Goal: Find specific page/section: Find specific page/section

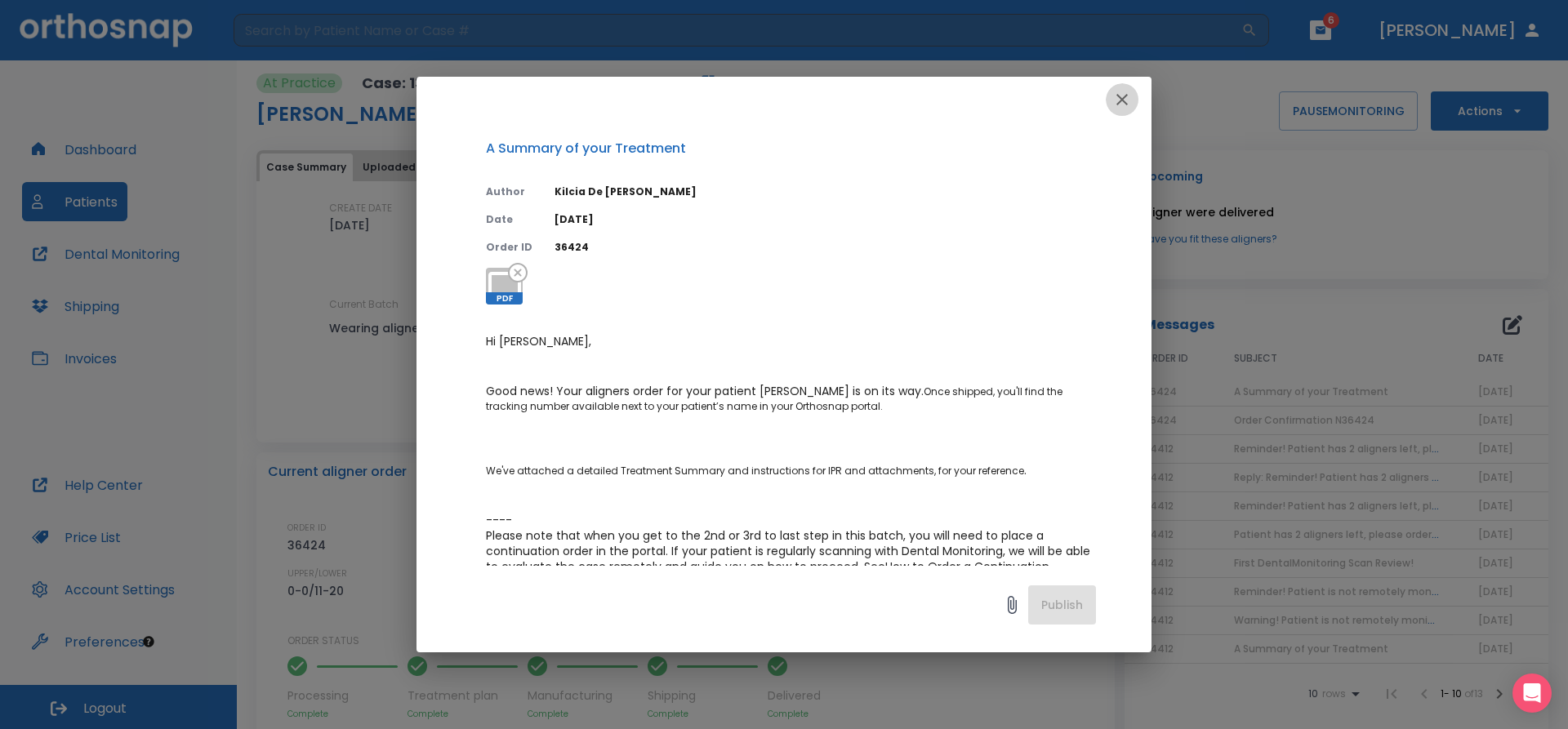
click at [1124, 102] on icon "button" at bounding box center [1122, 100] width 19 height 19
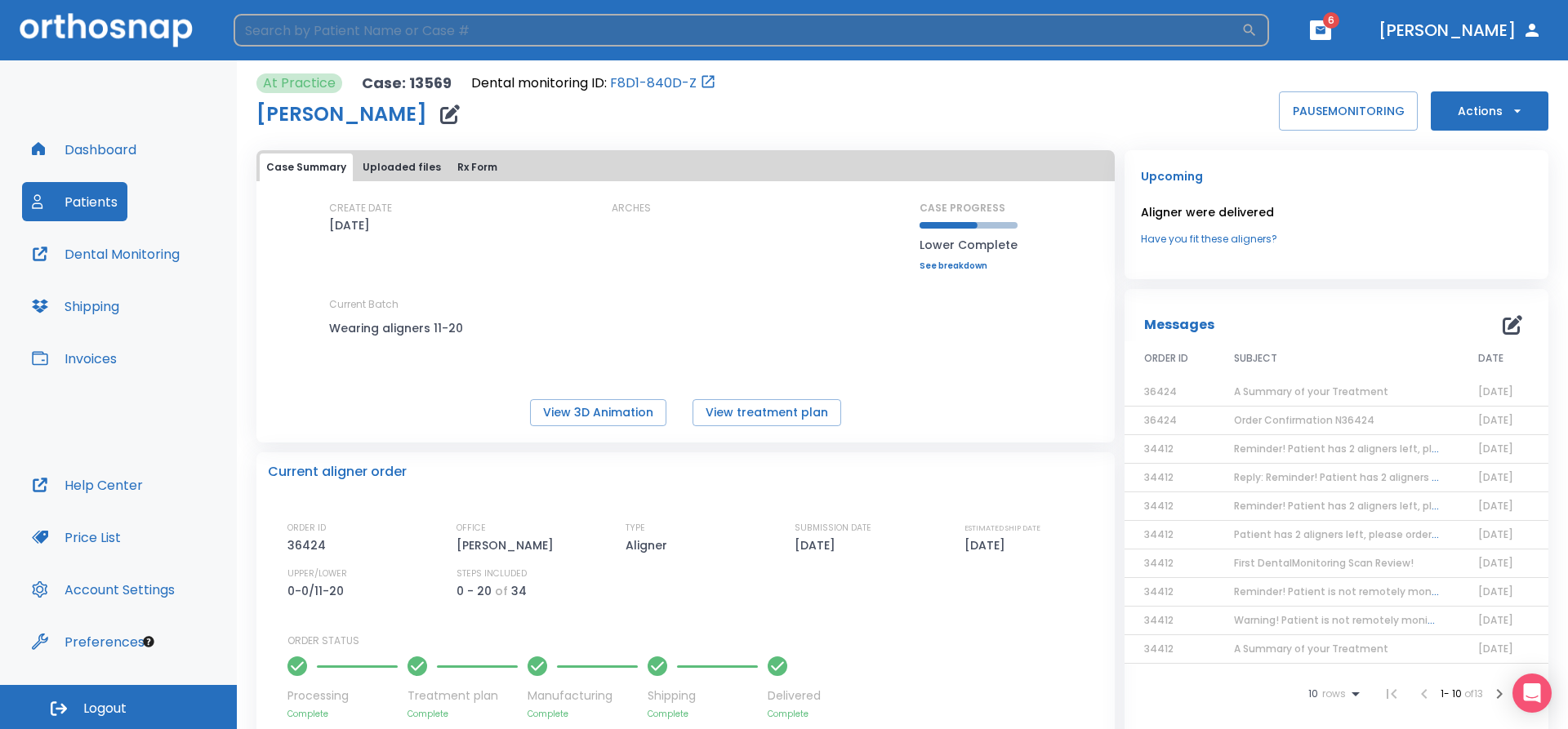
click at [350, 29] on input "search" at bounding box center [737, 30] width 1008 height 33
type input "q"
type input "war"
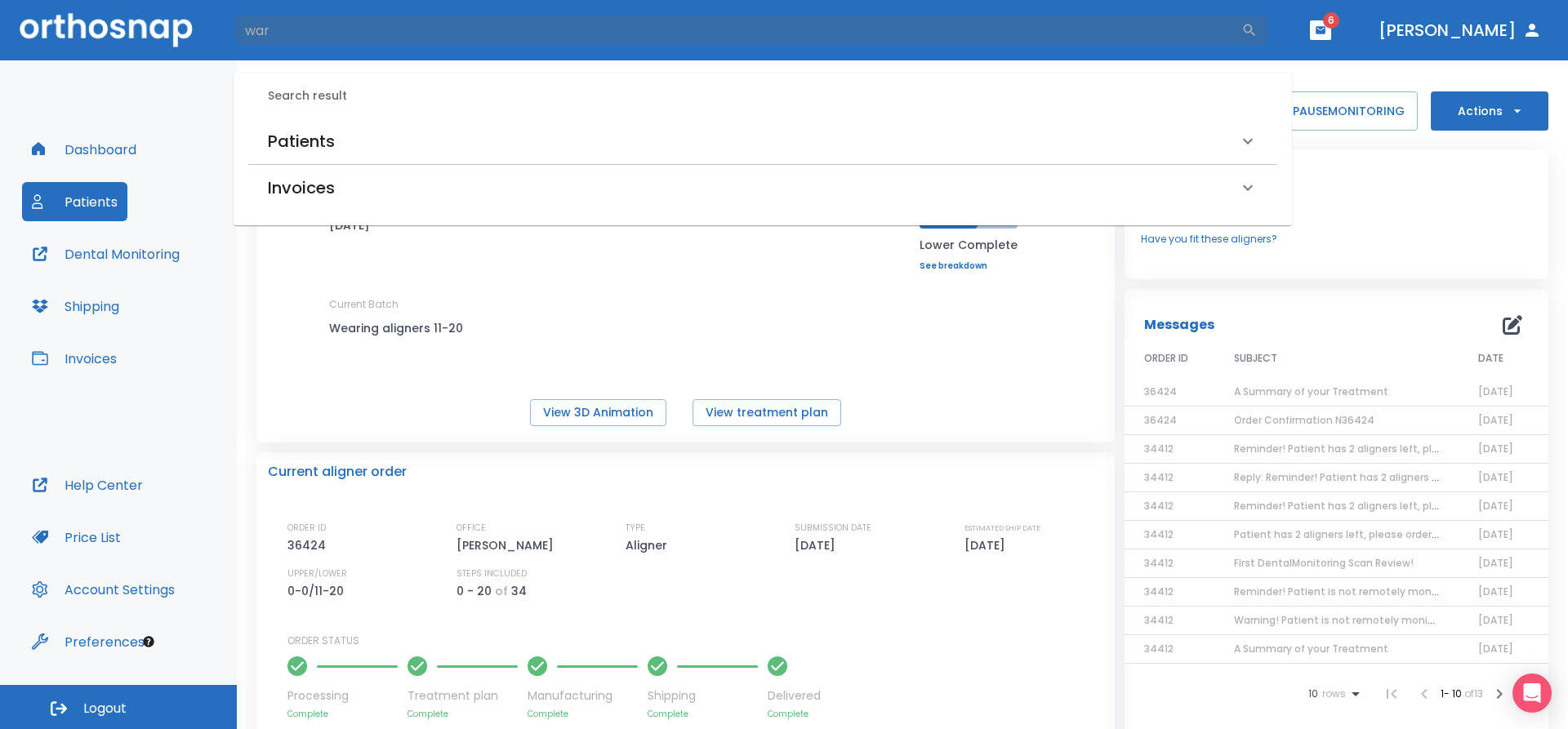
click at [302, 130] on h6 "Patients" at bounding box center [301, 141] width 67 height 26
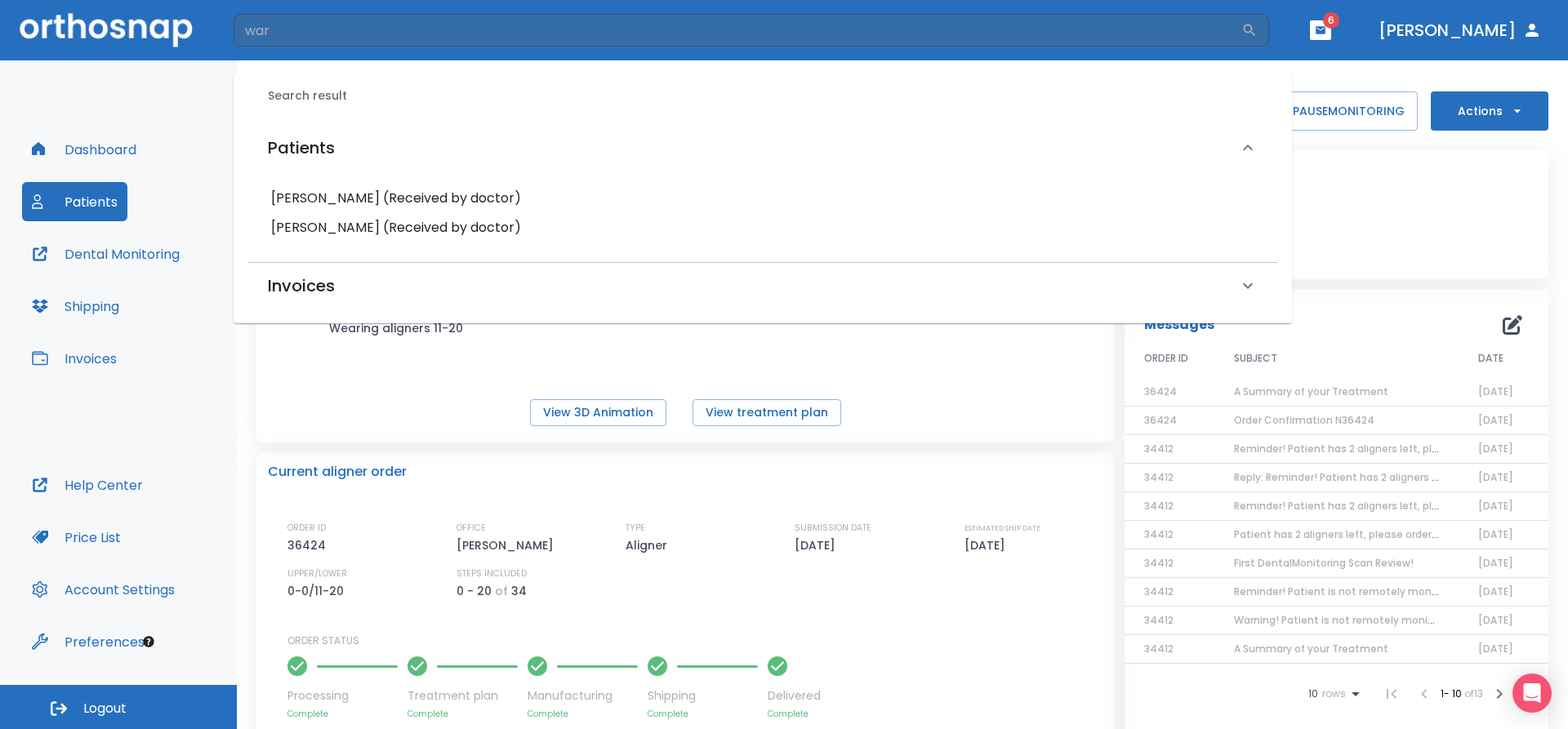
click at [331, 228] on h6 "[PERSON_NAME] (Received by doctor)" at bounding box center [762, 228] width 984 height 23
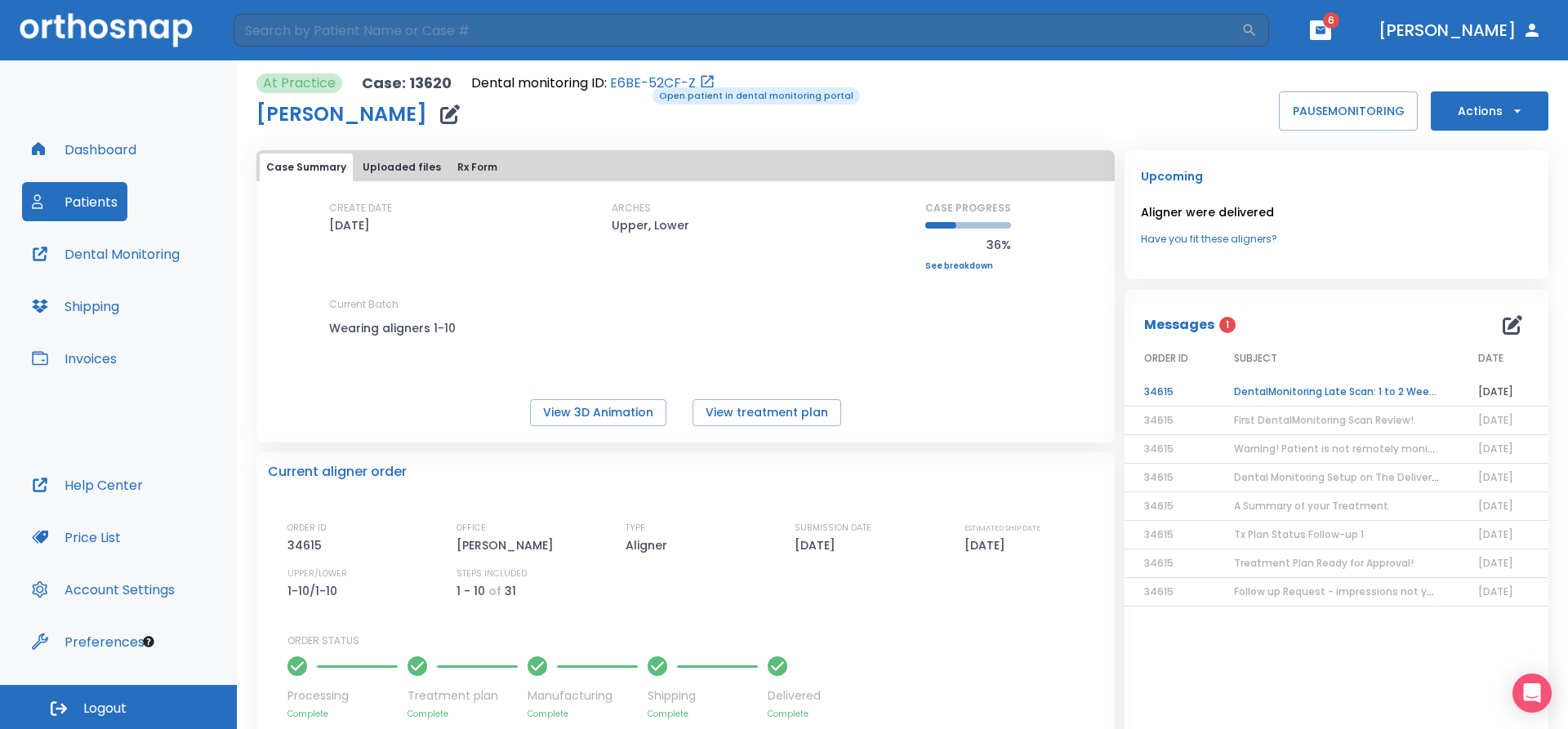
click at [641, 86] on link "E6BE-52CF-Z" at bounding box center [653, 83] width 86 height 19
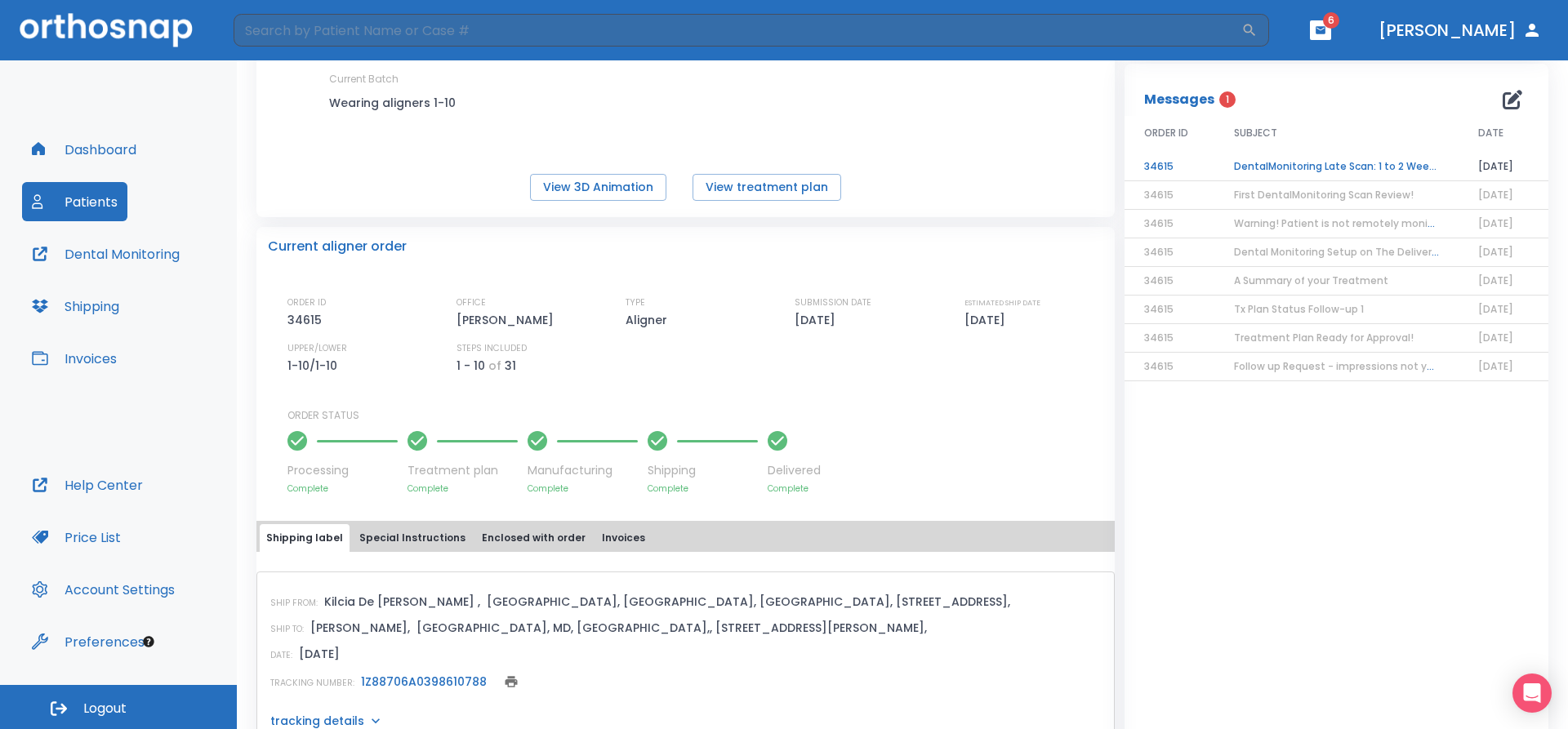
scroll to position [113, 0]
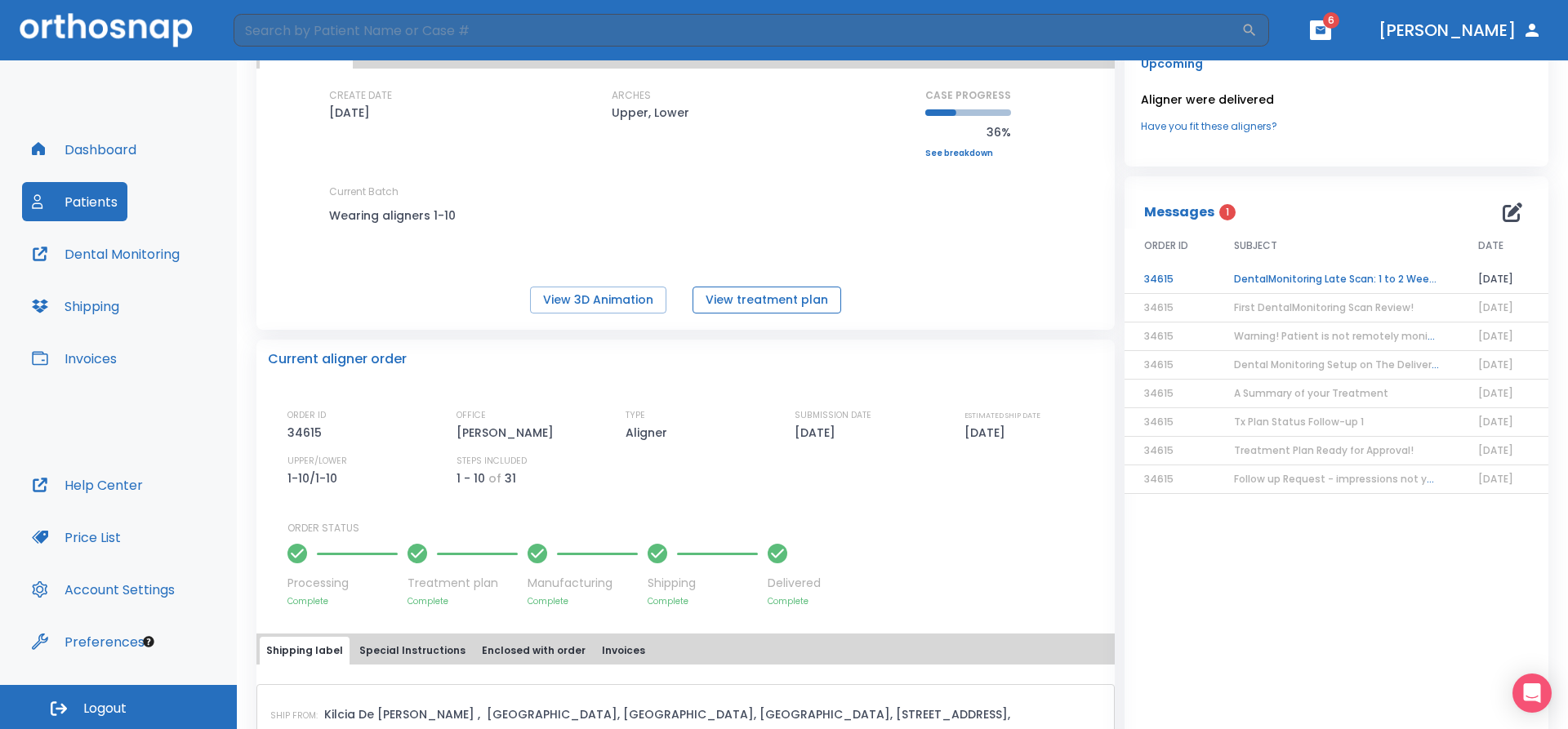
click at [740, 307] on button "View treatment plan" at bounding box center [767, 300] width 149 height 27
